Goal: Entertainment & Leisure: Consume media (video, audio)

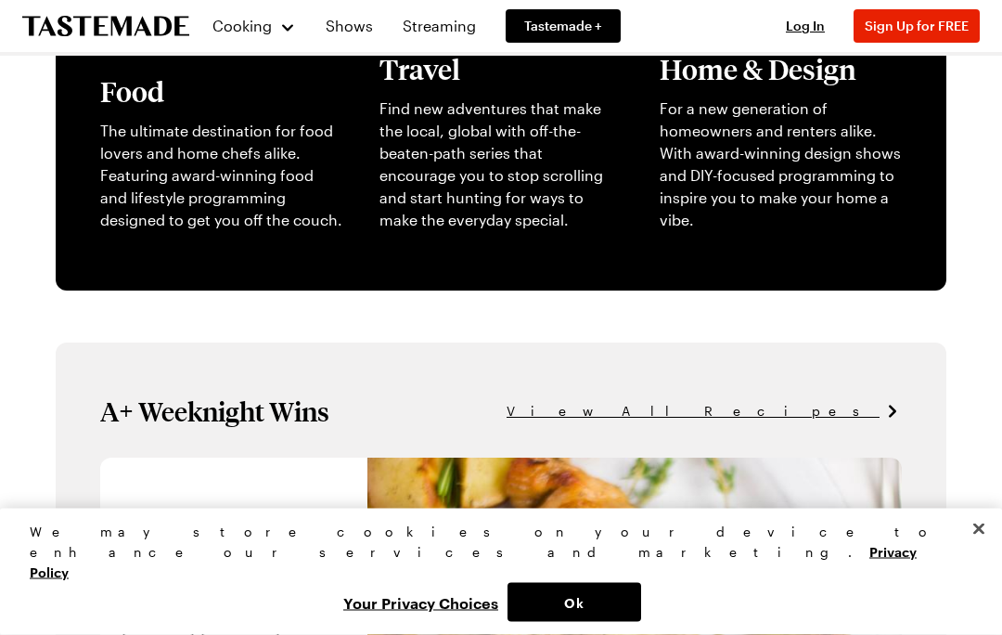
scroll to position [721, 0]
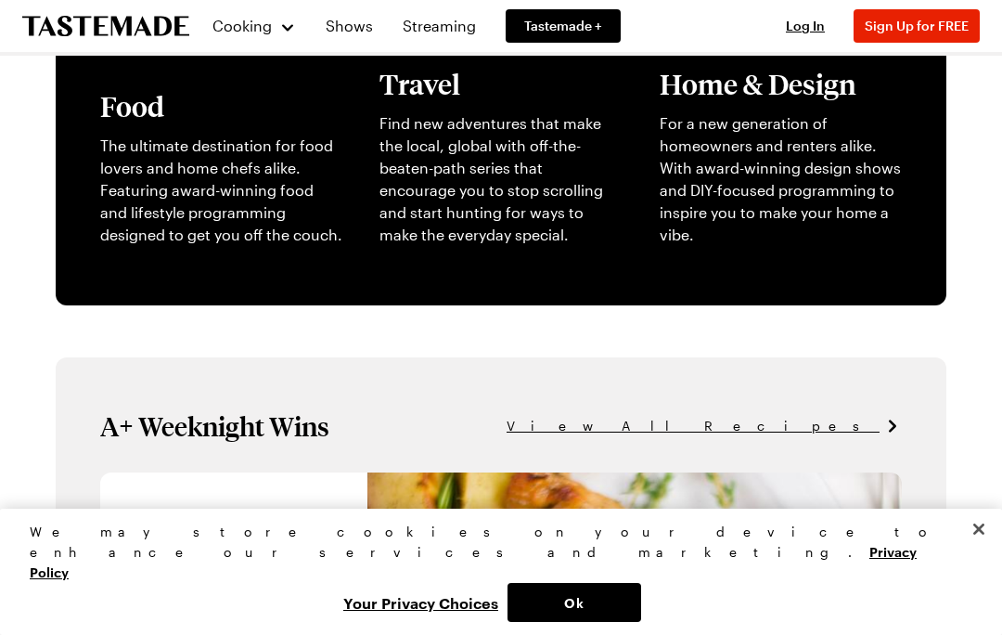
click at [419, 28] on link "Streaming" at bounding box center [440, 26] width 96 height 52
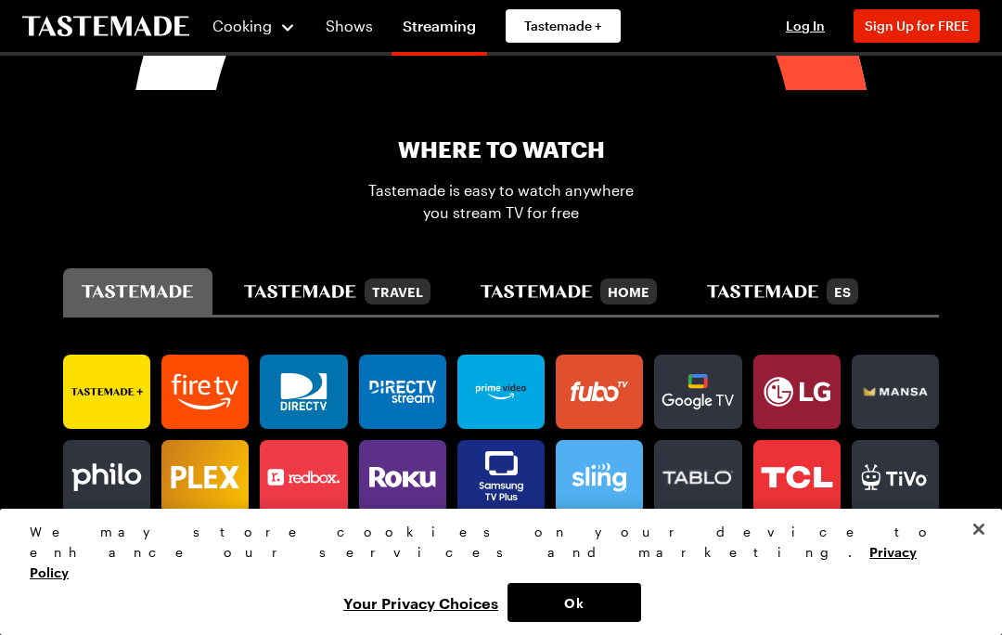
scroll to position [895, 0]
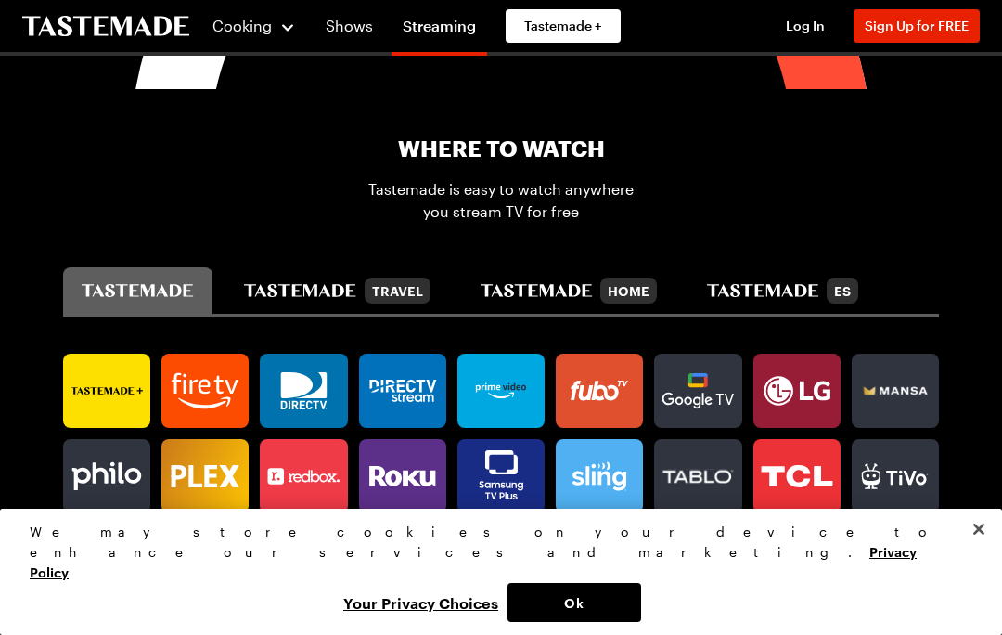
click at [96, 407] on icon at bounding box center [106, 390] width 87 height 37
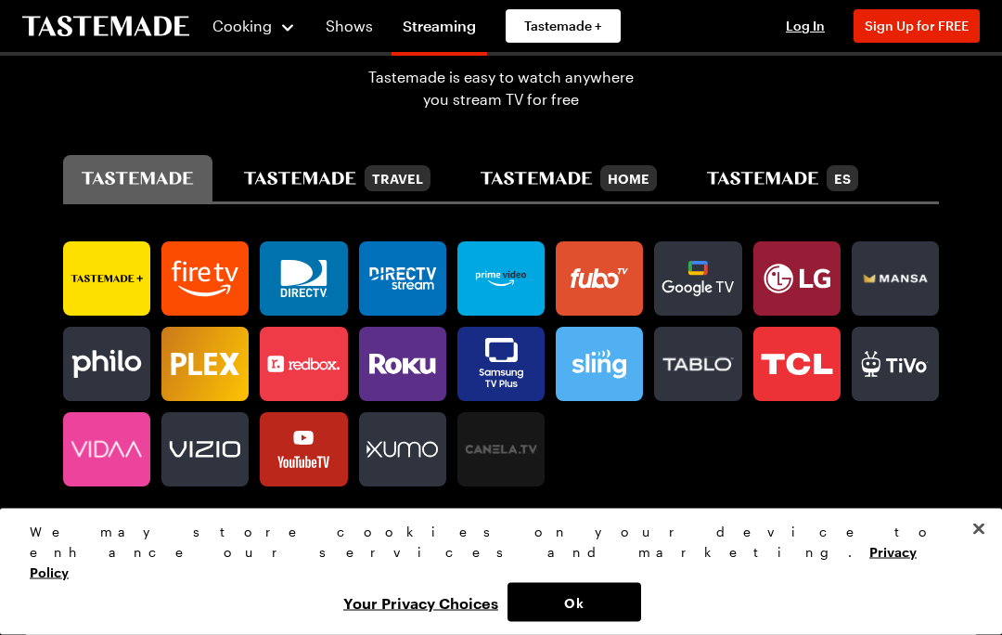
scroll to position [1007, 0]
click at [90, 365] on icon at bounding box center [107, 364] width 70 height 28
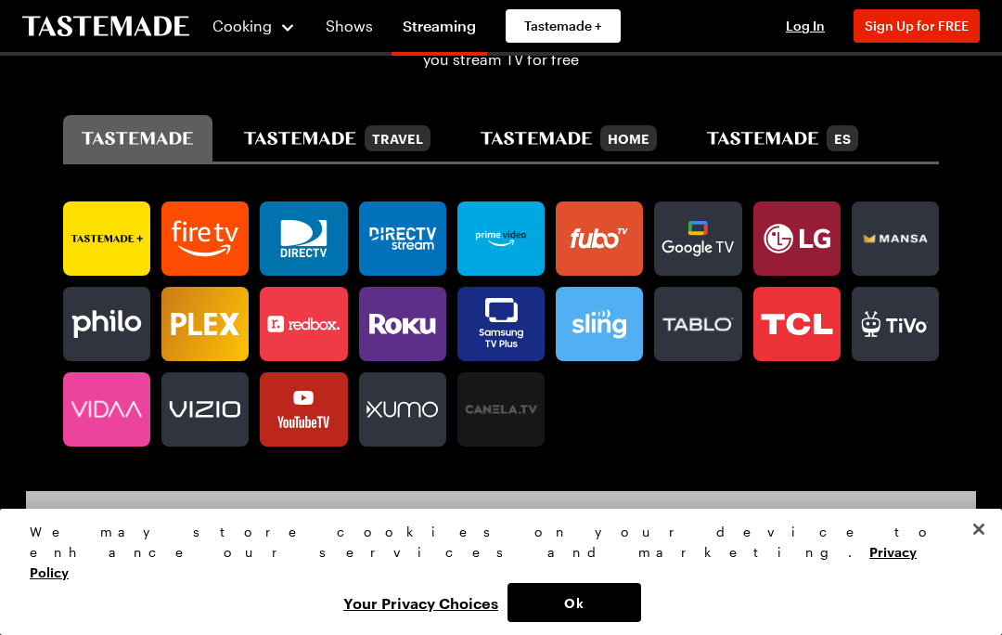
click at [184, 317] on icon at bounding box center [202, 324] width 61 height 22
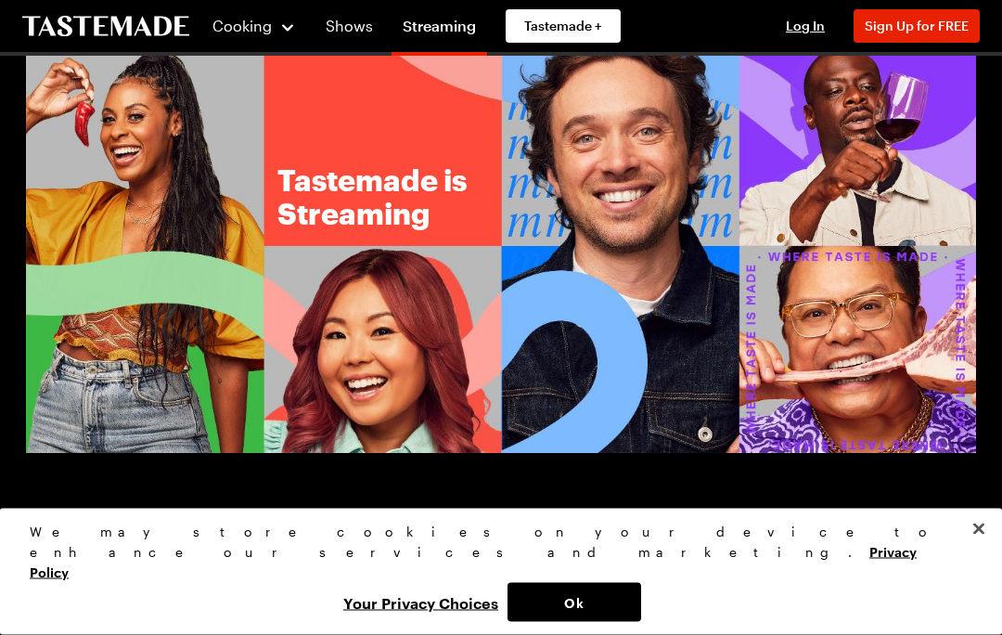
scroll to position [0, 0]
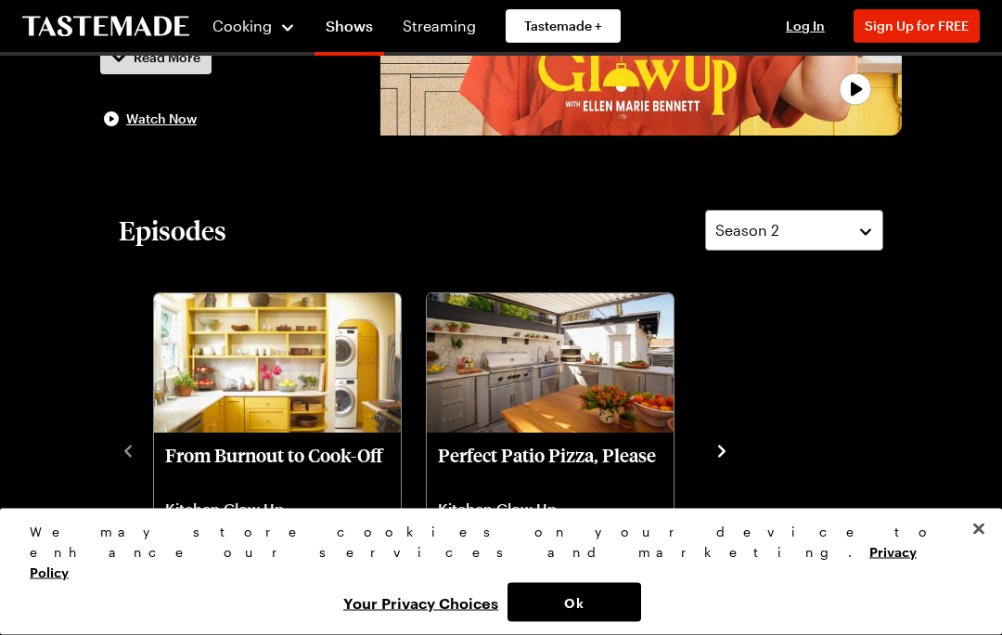
scroll to position [310, 0]
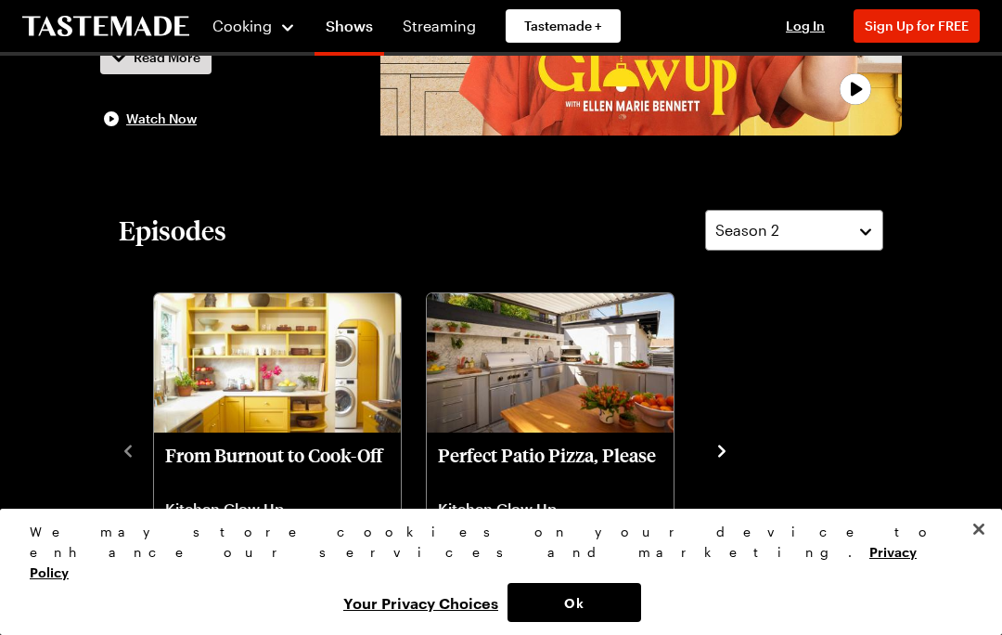
click at [128, 460] on div "From Burnout to Cook-Off Kitchen Glow Up S2 - E2 Female entrepreneur Barrie & h…" at bounding box center [501, 449] width 765 height 323
click at [118, 449] on div "Episodes Season 2 From Burnout to Cook-Off Kitchen Glow Up S2 - E2 Female entre…" at bounding box center [501, 410] width 802 height 401
click at [716, 447] on icon "navigate to next item" at bounding box center [722, 451] width 19 height 19
click at [717, 458] on icon "navigate to next item" at bounding box center [722, 451] width 19 height 19
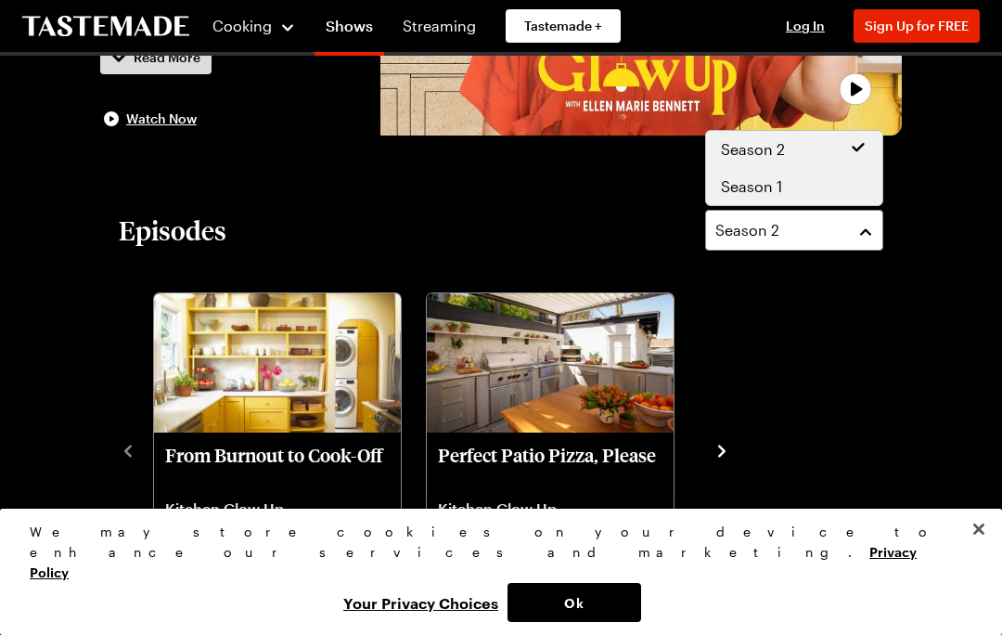
click at [837, 191] on div "Season 1" at bounding box center [794, 186] width 147 height 22
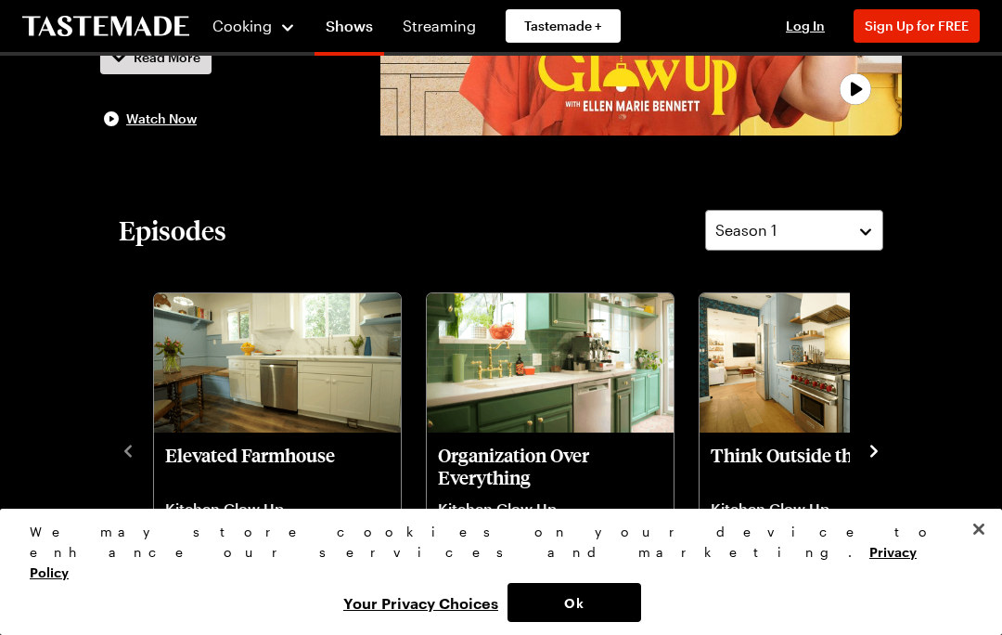
click at [189, 489] on link "Elevated Farmhouse Kitchen Glow Up S1 - E8 Laura and James' tiny kitchen is bur…" at bounding box center [277, 521] width 225 height 154
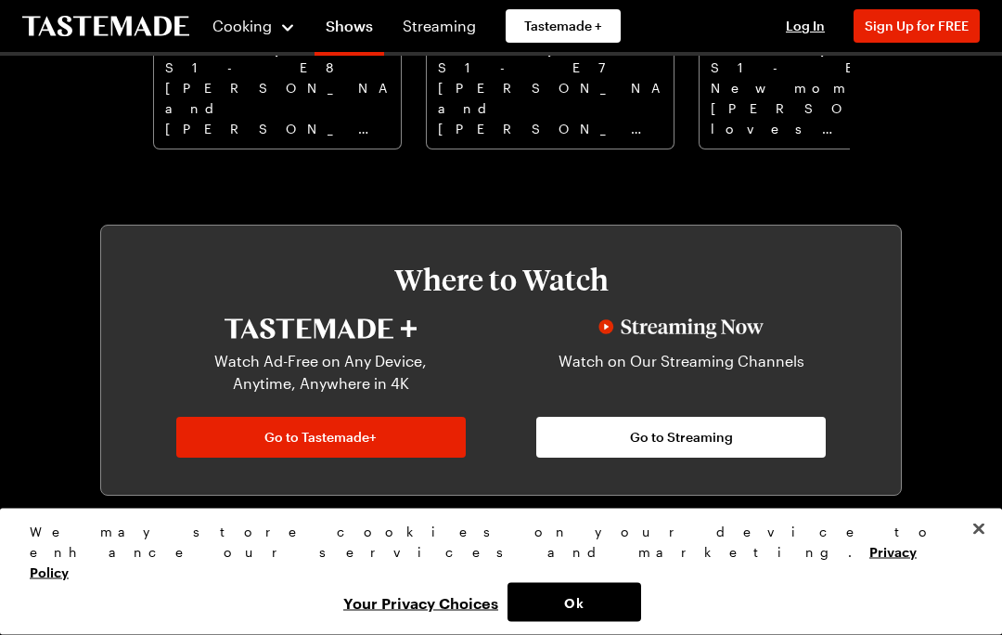
scroll to position [770, 0]
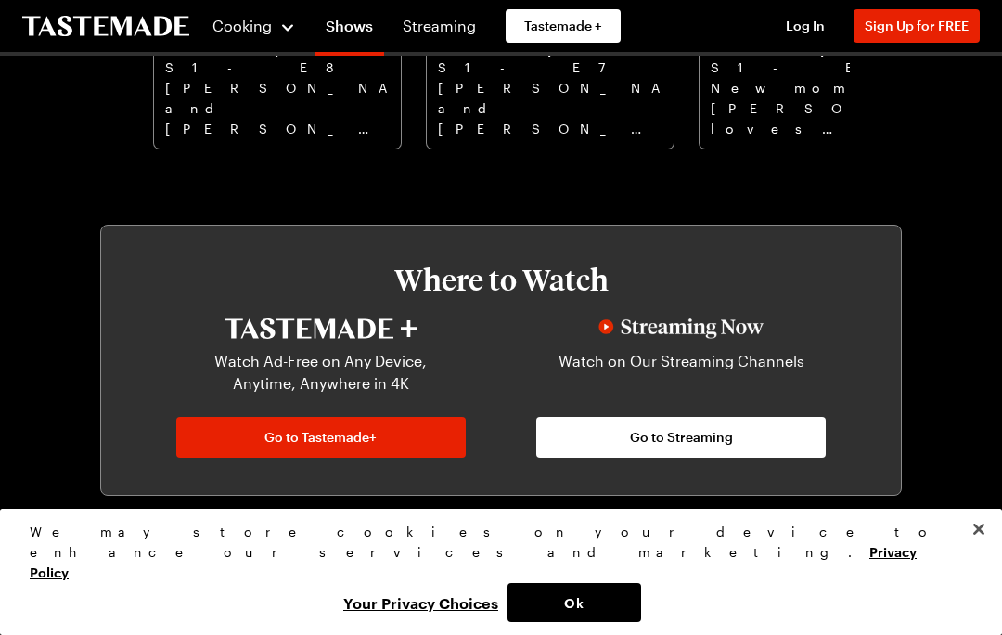
click at [799, 446] on link "Go to Streaming" at bounding box center [681, 437] width 290 height 41
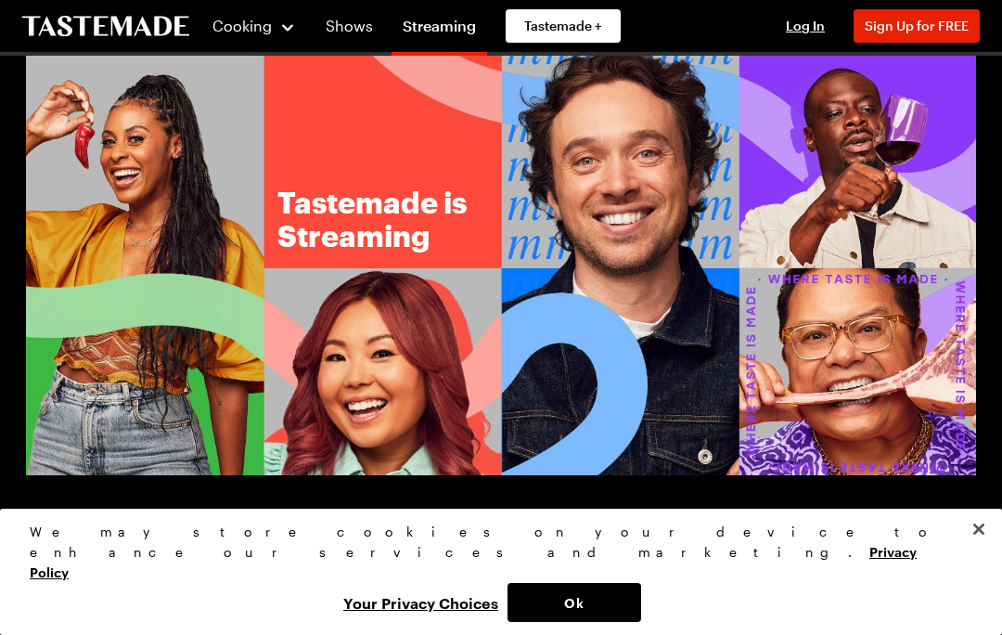
click at [135, 474] on img at bounding box center [501, 266] width 950 height 420
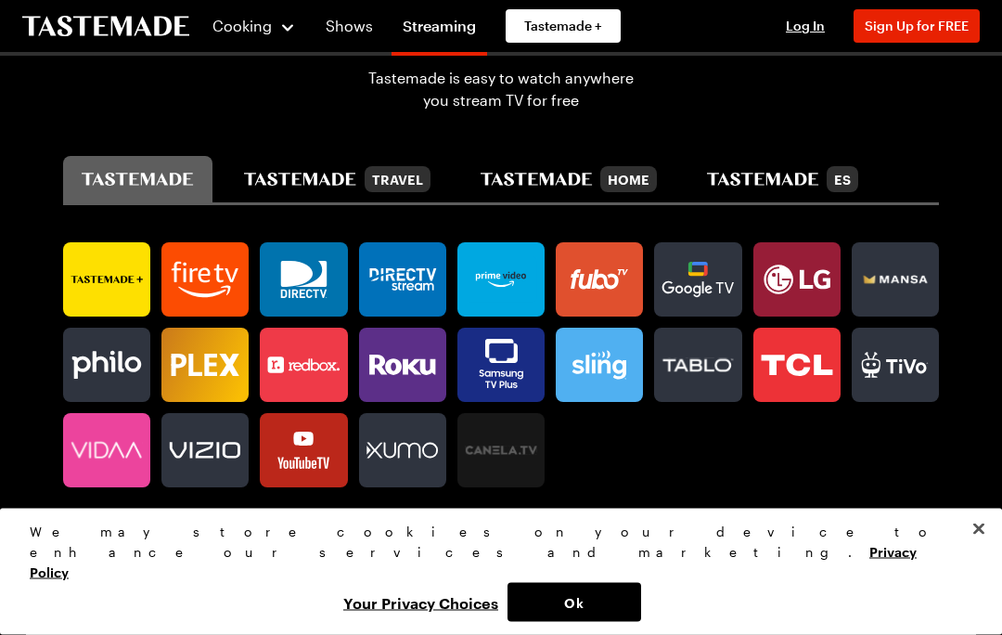
scroll to position [1007, 0]
